Goal: Task Accomplishment & Management: Manage account settings

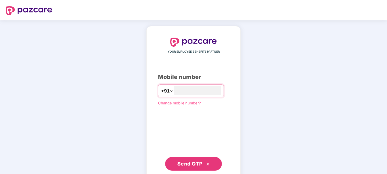
type input "**********"
click at [196, 166] on span "Send OTP" at bounding box center [189, 164] width 25 height 6
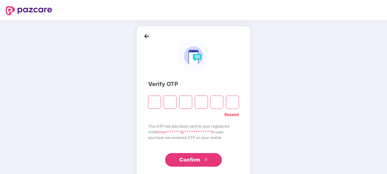
click at [353, 129] on div "**********" at bounding box center [193, 102] width 387 height 164
click at [158, 101] on input "Please enter verification code. Digit 1" at bounding box center [154, 102] width 13 height 13
paste input "*"
type input "*"
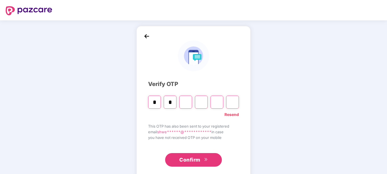
type input "*"
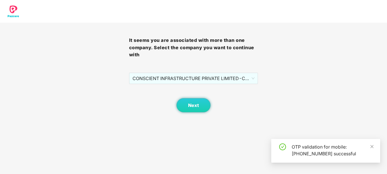
click at [205, 85] on div "Next" at bounding box center [193, 98] width 129 height 28
click at [198, 73] on div "It seems you are associated with more than one company. Select the company you …" at bounding box center [193, 68] width 129 height 90
click at [200, 79] on span "CONSCIENT INFRASTRUCTURE PRIVATE LIMITED - CIPL394 - ADMIN" at bounding box center [193, 78] width 122 height 11
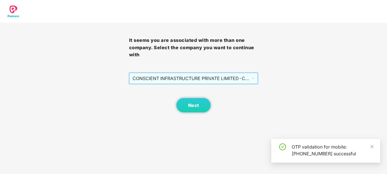
click at [197, 79] on span "CONSCIENT INFRASTRUCTURE PRIVATE LIMITED - CIPL394 - ADMIN" at bounding box center [193, 78] width 122 height 11
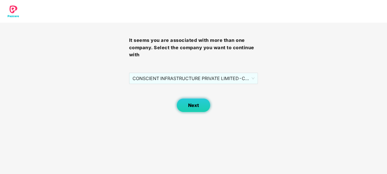
click at [191, 103] on span "Next" at bounding box center [193, 105] width 11 height 5
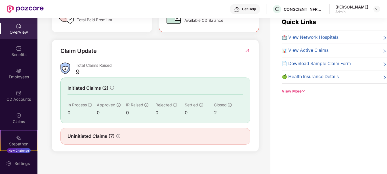
scroll to position [18, 0]
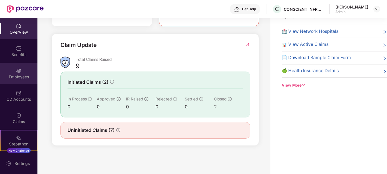
click at [20, 72] on img at bounding box center [19, 71] width 6 height 6
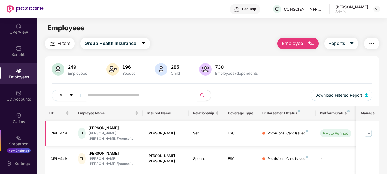
click at [370, 132] on img at bounding box center [368, 133] width 9 height 9
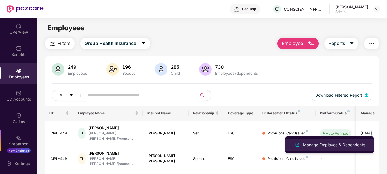
click at [332, 147] on div "Manage Employee & Dependents" at bounding box center [334, 145] width 64 height 6
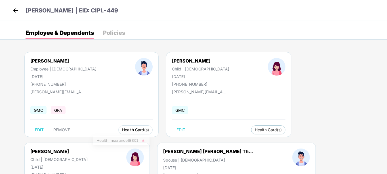
click at [122, 130] on span "Health Card(s)" at bounding box center [135, 130] width 27 height 3
click at [141, 140] on span "Health Insurance(ESC)" at bounding box center [121, 141] width 50 height 6
click at [113, 36] on div "Policies" at bounding box center [114, 33] width 22 height 6
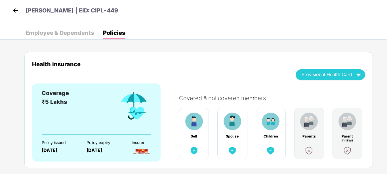
click at [13, 7] on img at bounding box center [15, 10] width 9 height 9
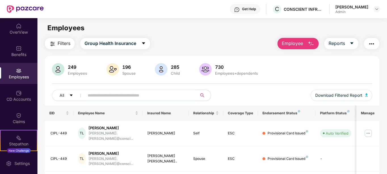
click at [300, 41] on span "Employee" at bounding box center [292, 43] width 21 height 7
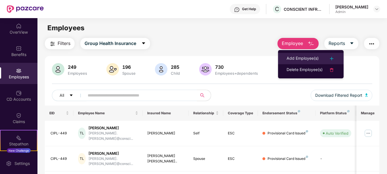
click at [313, 62] on div "Add Employee(s)" at bounding box center [302, 58] width 32 height 7
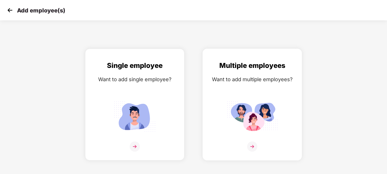
click at [252, 144] on img at bounding box center [252, 147] width 10 height 10
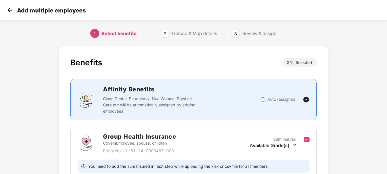
click at [179, 36] on div "Upload & Map details" at bounding box center [194, 33] width 45 height 9
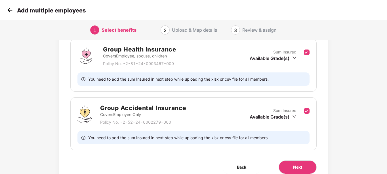
scroll to position [113, 0]
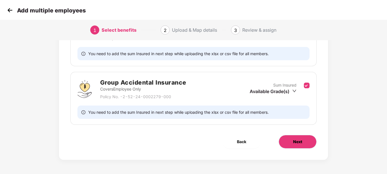
click at [293, 143] on span "Next" at bounding box center [297, 142] width 9 height 6
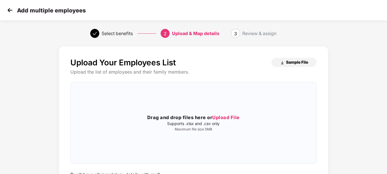
click at [297, 64] on span "Sample File" at bounding box center [297, 62] width 22 height 5
click at [6, 9] on img at bounding box center [10, 10] width 9 height 9
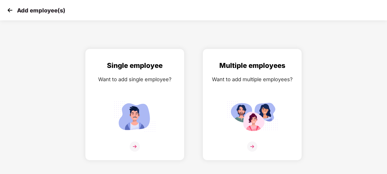
click at [11, 13] on img at bounding box center [10, 10] width 9 height 9
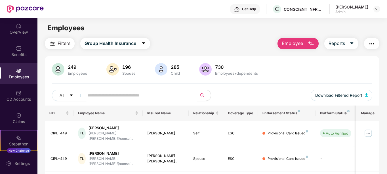
click at [17, 79] on div "Employees" at bounding box center [18, 77] width 37 height 6
click at [110, 100] on span at bounding box center [139, 95] width 116 height 11
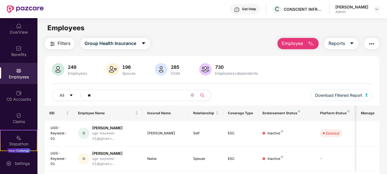
type input "*"
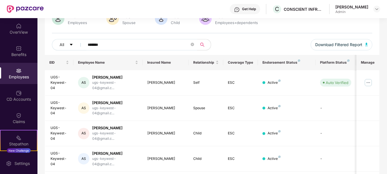
scroll to position [48, 0]
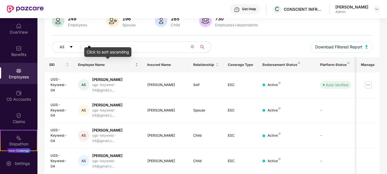
type input "*"
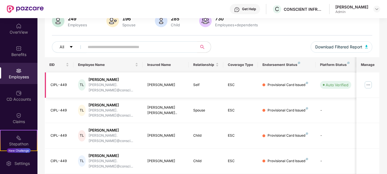
scroll to position [0, 0]
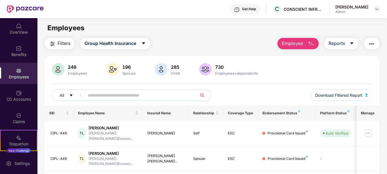
click at [99, 91] on span at bounding box center [139, 95] width 116 height 11
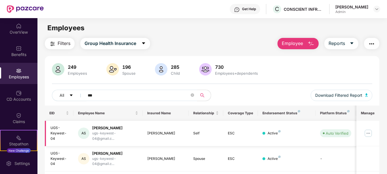
type input "***"
click at [52, 130] on div "UGS-Keywest-04" at bounding box center [59, 134] width 19 height 16
click at [56, 141] on div "UGS-Keywest-04" at bounding box center [59, 134] width 19 height 16
copy div "UGS-Keywest-04"
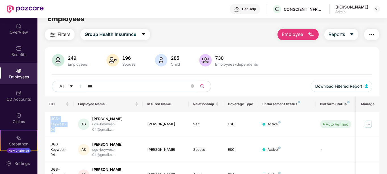
scroll to position [10, 0]
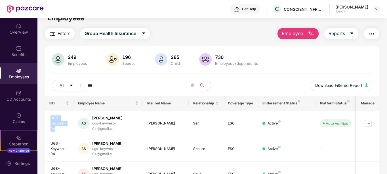
click at [311, 36] on img "button" at bounding box center [310, 34] width 7 height 7
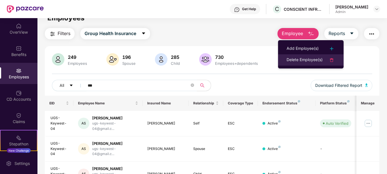
click at [308, 60] on div "Delete Employee(s)" at bounding box center [304, 60] width 36 height 7
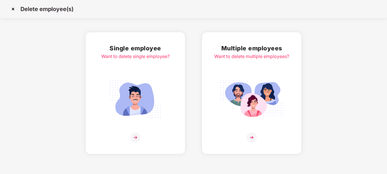
click at [249, 138] on img at bounding box center [251, 138] width 10 height 10
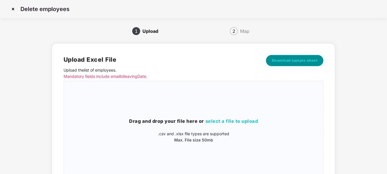
click at [288, 63] on span "Download sample sheet" at bounding box center [295, 61] width 46 height 6
click at [10, 10] on img at bounding box center [13, 9] width 9 height 9
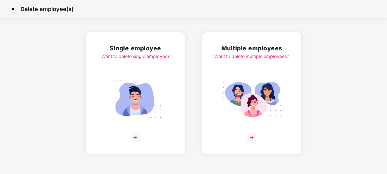
click at [12, 9] on img at bounding box center [13, 9] width 9 height 9
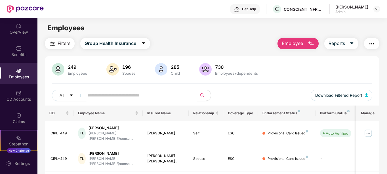
click at [18, 79] on div "Employees" at bounding box center [18, 77] width 37 height 6
click at [115, 96] on input "text" at bounding box center [139, 95] width 102 height 9
paste input "*****"
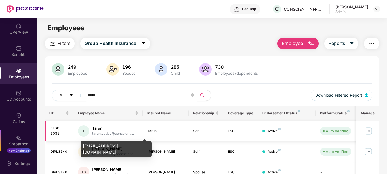
click at [125, 133] on div "tarun.yadav@conscient...." at bounding box center [113, 133] width 42 height 5
copy div "tarun.yadav@conscient...."
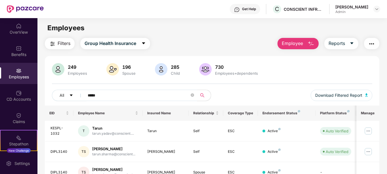
click at [110, 98] on input "*****" at bounding box center [139, 95] width 102 height 9
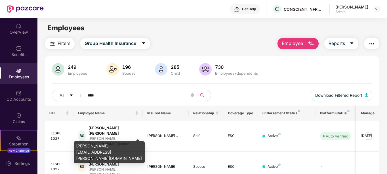
type input "****"
drag, startPoint x: 91, startPoint y: 147, endPoint x: 47, endPoint y: 134, distance: 45.8
click at [47, 134] on td "KESPL-1027" at bounding box center [59, 136] width 29 height 31
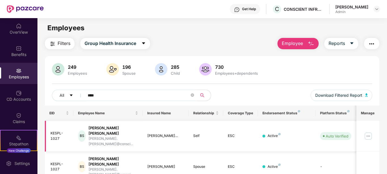
click at [112, 130] on div "Bishwajit Kumar Singh" at bounding box center [113, 131] width 50 height 11
click at [370, 133] on img at bounding box center [368, 136] width 9 height 9
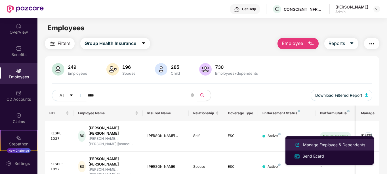
click at [322, 147] on div "Manage Employee & Dependents" at bounding box center [334, 145] width 64 height 6
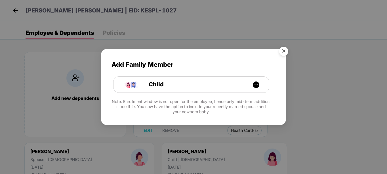
click at [282, 50] on img "Close" at bounding box center [284, 52] width 16 height 16
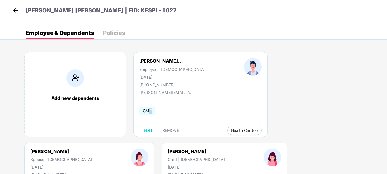
drag, startPoint x: 201, startPoint y: 98, endPoint x: 148, endPoint y: 103, distance: 53.3
click at [148, 103] on div "Bishwajit Kumar Sing... Employee | Male 07 July 1966 +919205184495 bishwajit.si…" at bounding box center [200, 94] width 134 height 85
click at [210, 98] on div "Bishwajit Kumar Sing... Employee | Male 07 July 1966 +919205184495 bishwajit.si…" at bounding box center [200, 94] width 134 height 85
drag, startPoint x: 195, startPoint y: 91, endPoint x: 137, endPoint y: 91, distance: 57.9
click at [137, 91] on div "Bishwajit Kumar Sing... Employee | Male 07 July 1966 +919205184495 bishwajit.si…" at bounding box center [200, 94] width 134 height 85
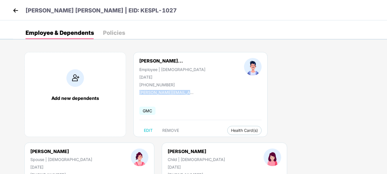
copy div "bishwajit.singh@conscient.in"
click at [13, 14] on img at bounding box center [15, 10] width 9 height 9
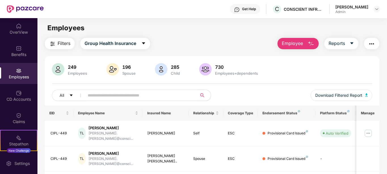
click at [295, 45] on span "Employee" at bounding box center [292, 43] width 21 height 7
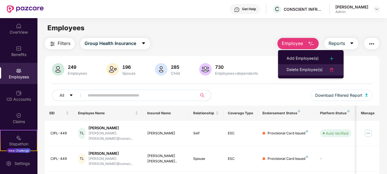
click at [296, 68] on div "Delete Employee(s)" at bounding box center [304, 70] width 36 height 7
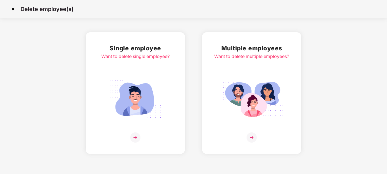
click at [253, 134] on img at bounding box center [251, 138] width 10 height 10
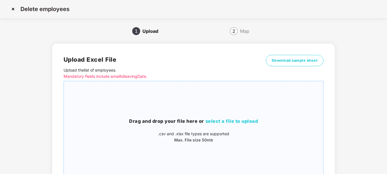
click at [233, 122] on span "select a file to upload" at bounding box center [231, 122] width 53 height 6
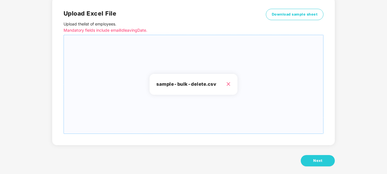
scroll to position [48, 0]
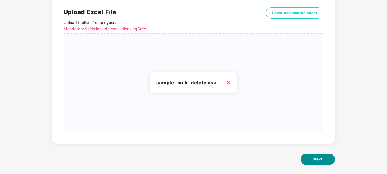
click at [330, 161] on button "Next" at bounding box center [318, 159] width 34 height 11
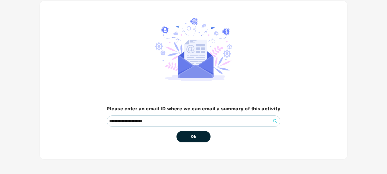
scroll to position [35, 0]
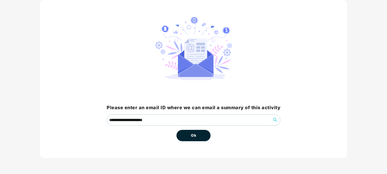
click at [189, 136] on button "Ok" at bounding box center [193, 135] width 34 height 11
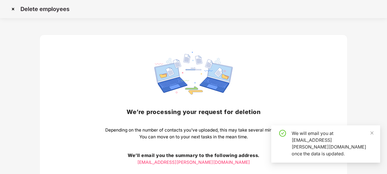
click at [313, 142] on div "We will email you at shweta.jha@conscient.in once the data is updated." at bounding box center [333, 143] width 82 height 27
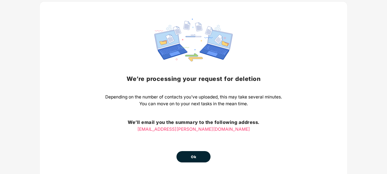
scroll to position [36, 0]
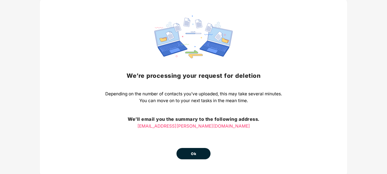
click at [199, 155] on button "Ok" at bounding box center [193, 153] width 34 height 11
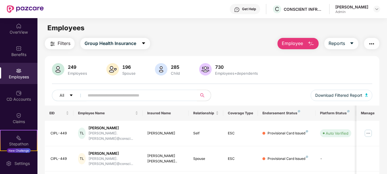
click at [302, 45] on span "Employee" at bounding box center [292, 43] width 21 height 7
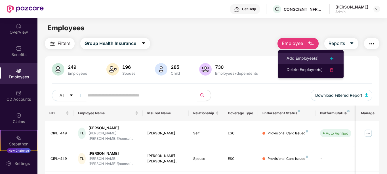
click at [299, 53] on li "Add Employee(s)" at bounding box center [311, 58] width 66 height 11
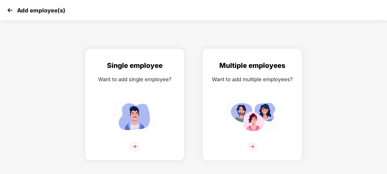
click at [230, 102] on img at bounding box center [252, 116] width 51 height 35
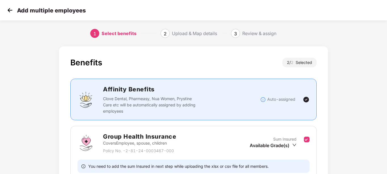
click at [9, 7] on img at bounding box center [10, 10] width 9 height 9
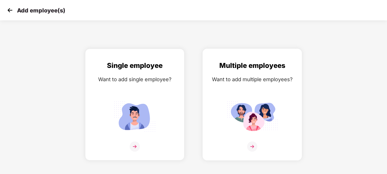
click at [250, 147] on img at bounding box center [252, 147] width 10 height 10
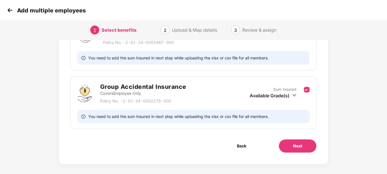
scroll to position [113, 0]
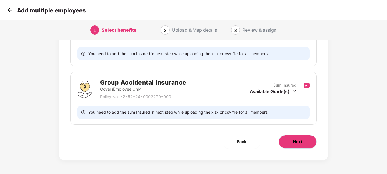
click at [298, 144] on span "Next" at bounding box center [297, 142] width 9 height 6
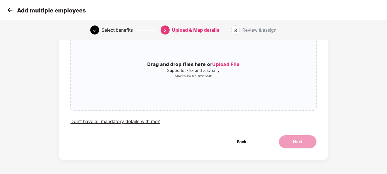
scroll to position [0, 0]
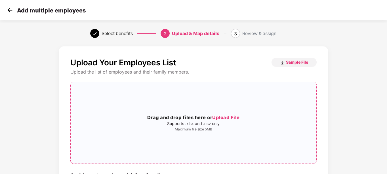
click at [223, 118] on span "Upload File" at bounding box center [226, 118] width 28 height 6
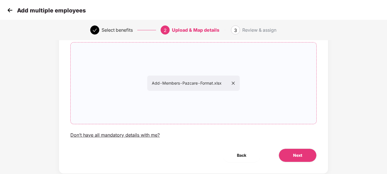
scroll to position [53, 0]
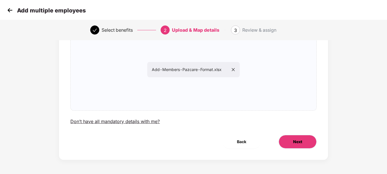
click at [303, 143] on button "Next" at bounding box center [297, 142] width 38 height 14
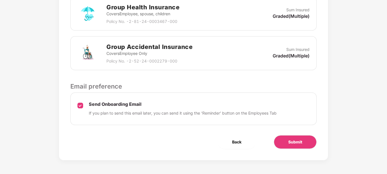
scroll to position [188, 0]
click at [303, 143] on button "Submit" at bounding box center [295, 142] width 43 height 14
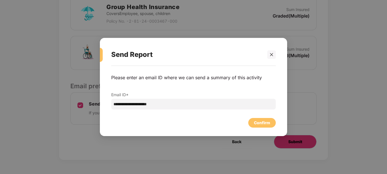
scroll to position [0, 0]
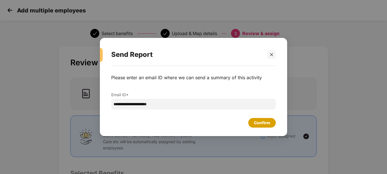
click at [259, 126] on div "Confirm" at bounding box center [262, 123] width 16 height 6
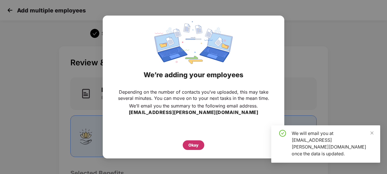
click at [195, 142] on div "Okay" at bounding box center [193, 145] width 10 height 6
